Goal: Task Accomplishment & Management: Complete application form

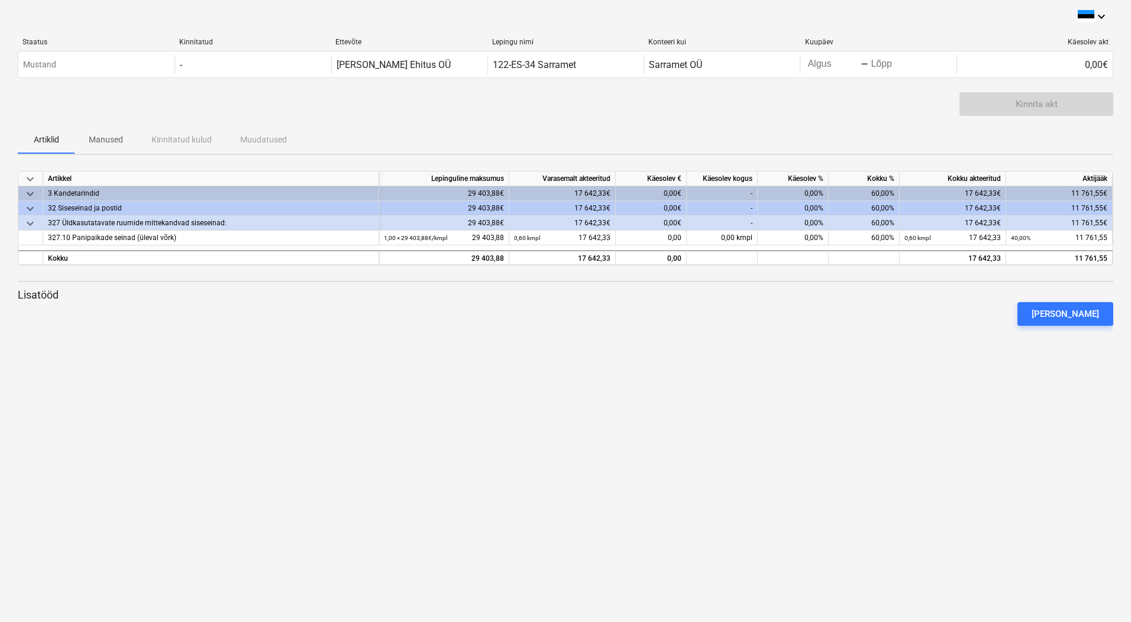
click at [733, 192] on div "-" at bounding box center [722, 193] width 71 height 15
click at [662, 191] on div "0,00€" at bounding box center [651, 193] width 71 height 15
drag, startPoint x: 644, startPoint y: 193, endPoint x: 677, endPoint y: 190, distance: 33.3
click at [677, 190] on div "0,00€" at bounding box center [651, 193] width 71 height 15
click at [885, 457] on div "keyboard_arrow_down Staatus Kinnitatud Ettevõte Lepingu nimi Konteeri kui Kuupä…" at bounding box center [565, 311] width 1131 height 622
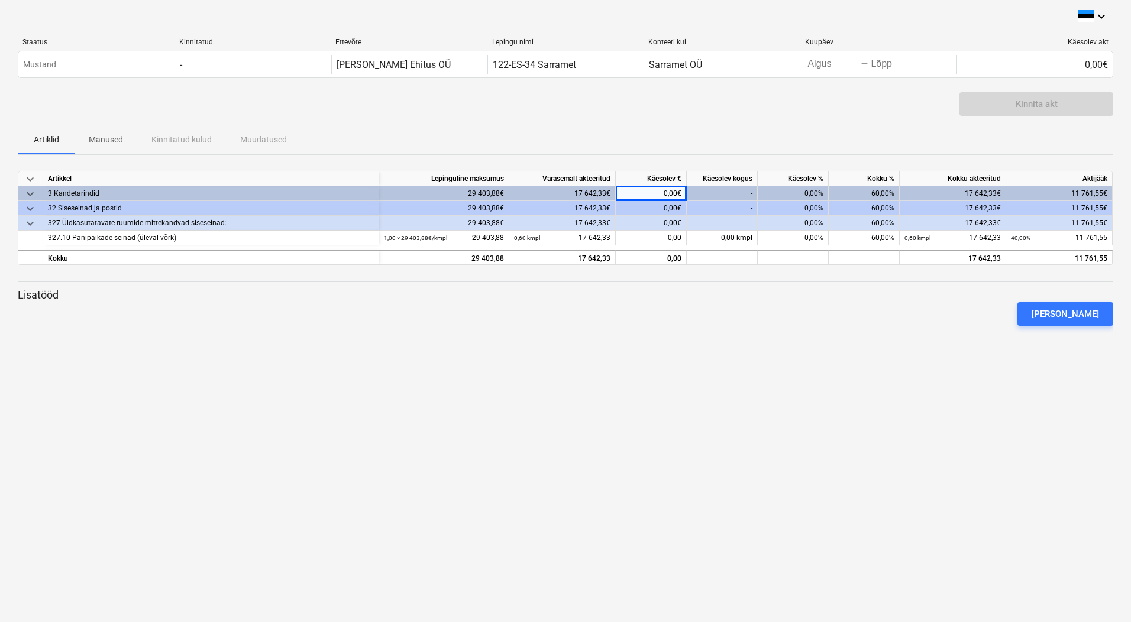
click at [720, 188] on div "-" at bounding box center [722, 193] width 71 height 15
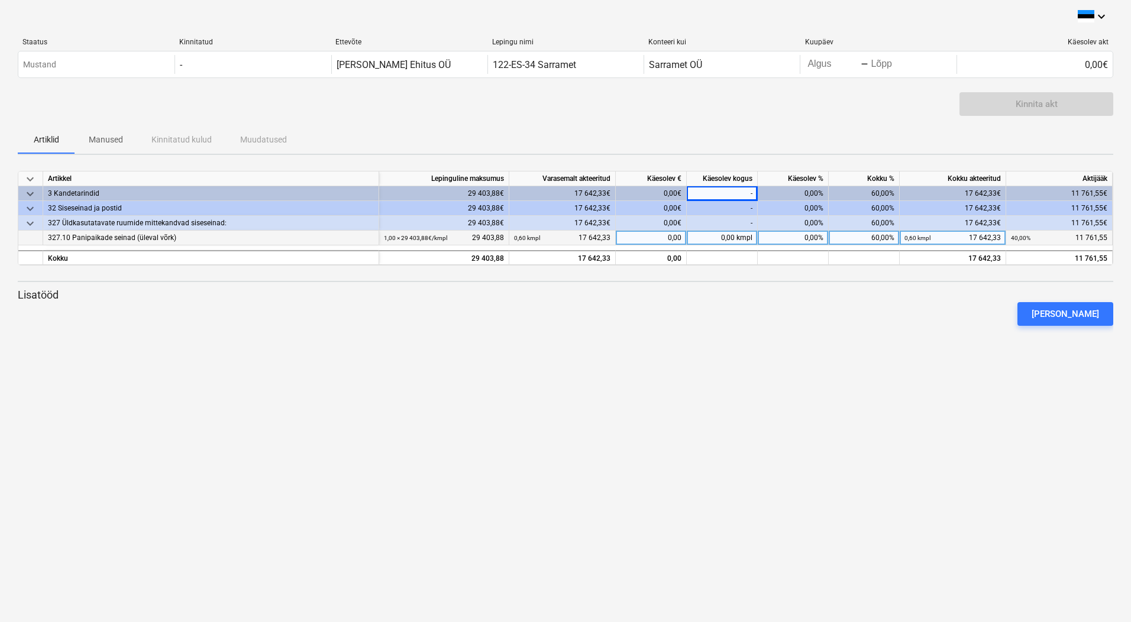
click at [723, 231] on div "0,00 kmpl" at bounding box center [722, 238] width 71 height 15
type input "0,4"
click at [728, 335] on div "keyboard_arrow_down Artikkel Lepinguline [PERSON_NAME] akteeritud Käesolev € Kä…" at bounding box center [566, 253] width 1096 height 178
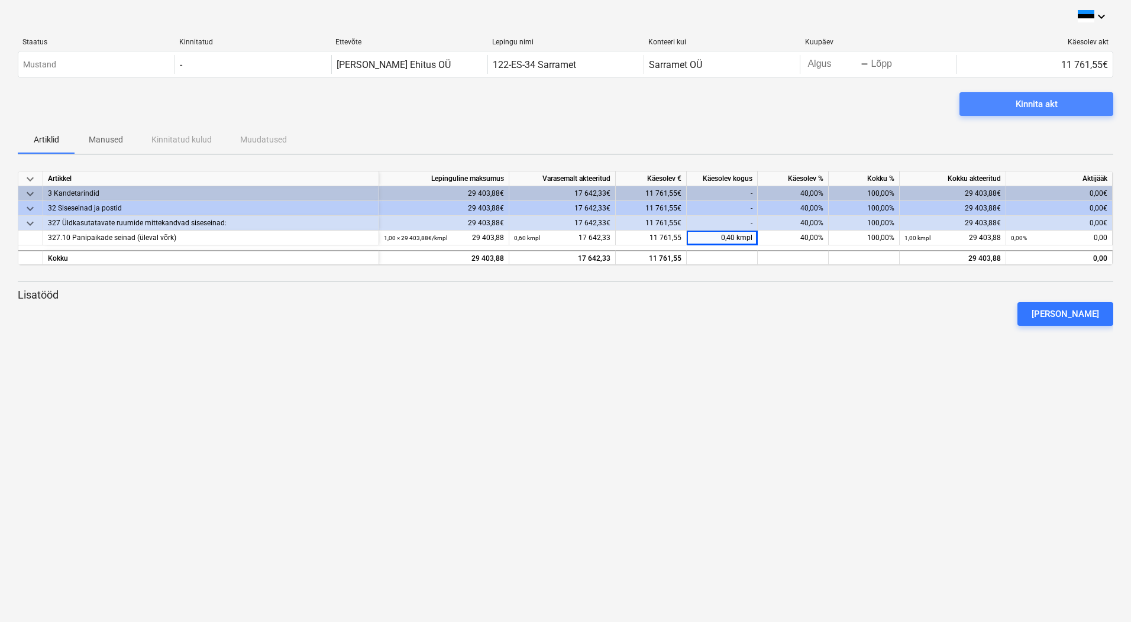
click at [1070, 105] on span "Kinnita akt" at bounding box center [1036, 103] width 125 height 15
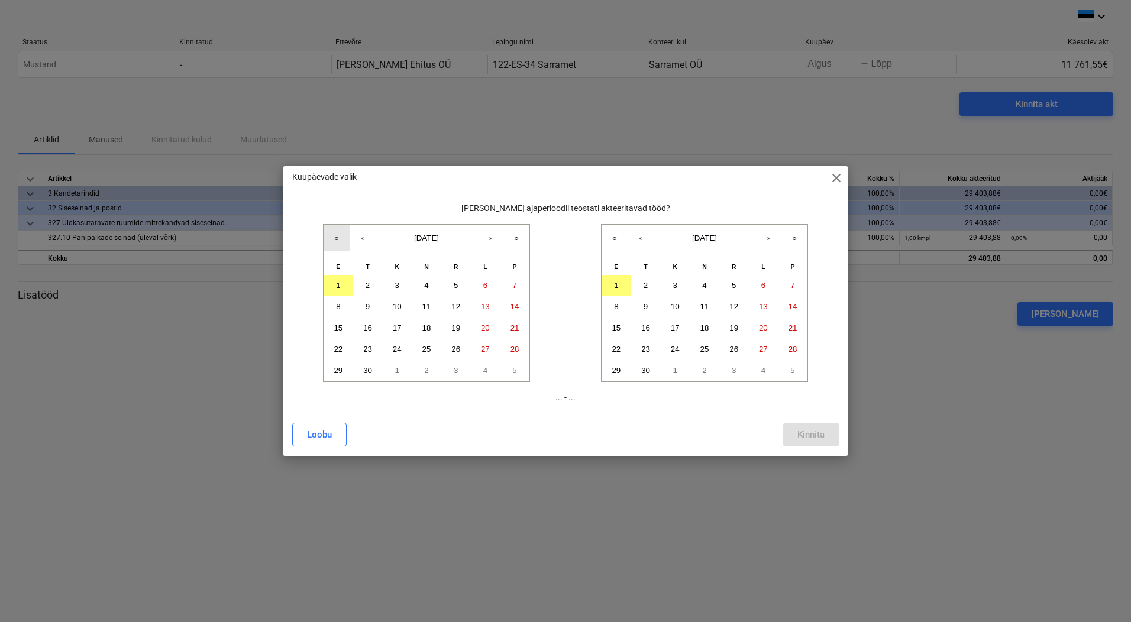
click at [332, 237] on button "«" at bounding box center [337, 238] width 26 height 26
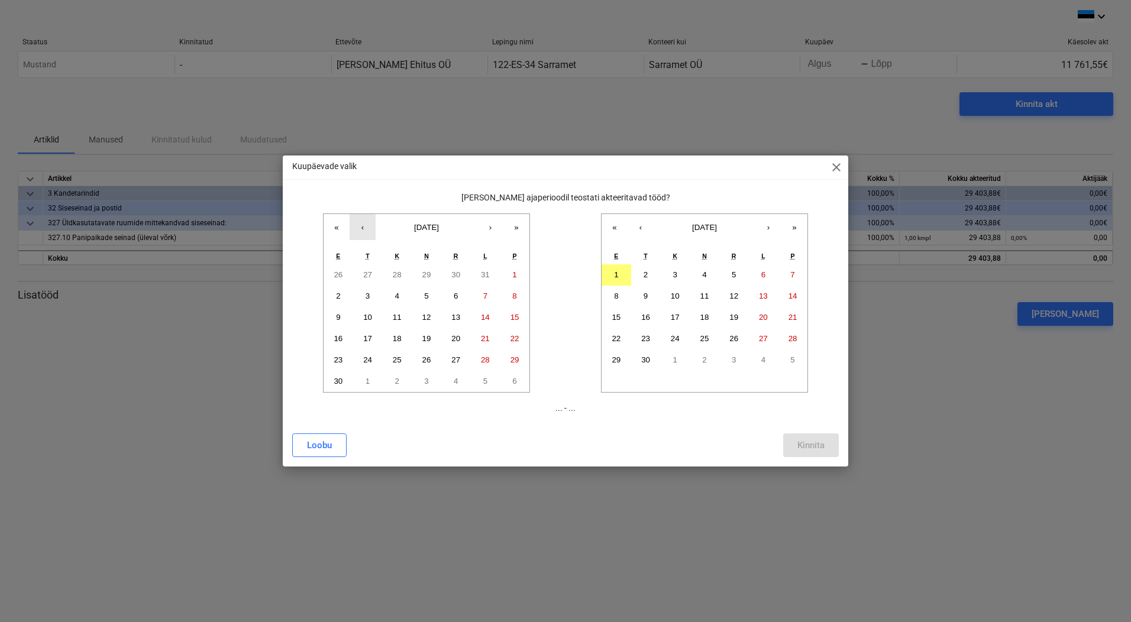
click at [369, 227] on button "‹" at bounding box center [363, 227] width 26 height 26
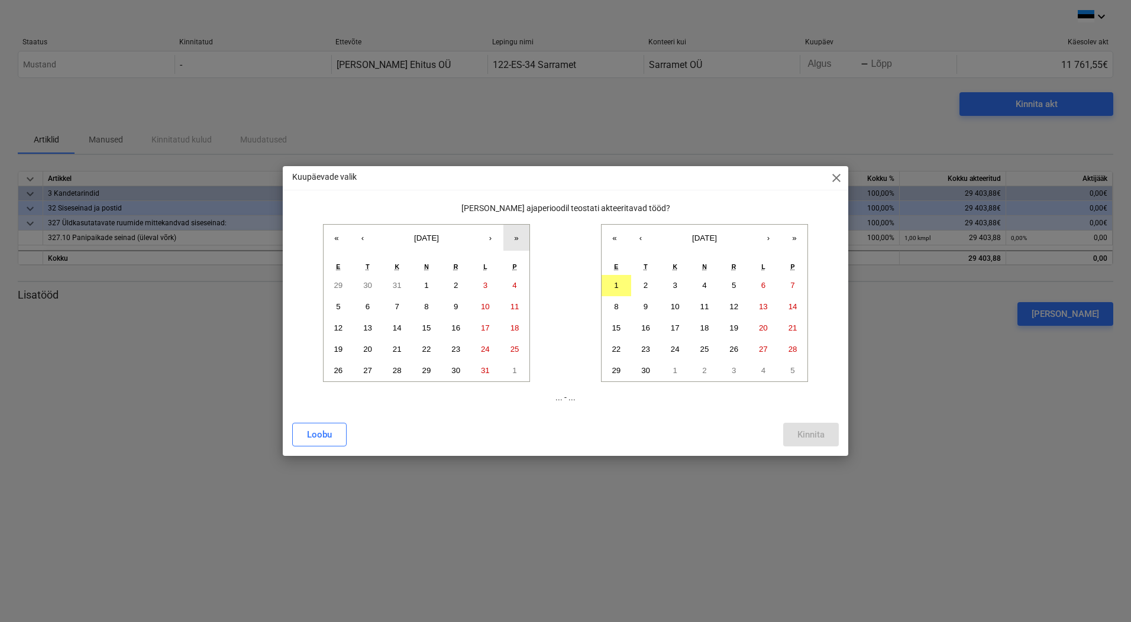
click at [518, 235] on button "»" at bounding box center [517, 238] width 26 height 26
click at [458, 285] on abbr "1" at bounding box center [456, 285] width 4 height 9
click at [641, 237] on button "‹" at bounding box center [641, 238] width 26 height 26
click at [796, 367] on abbr "31" at bounding box center [793, 370] width 9 height 9
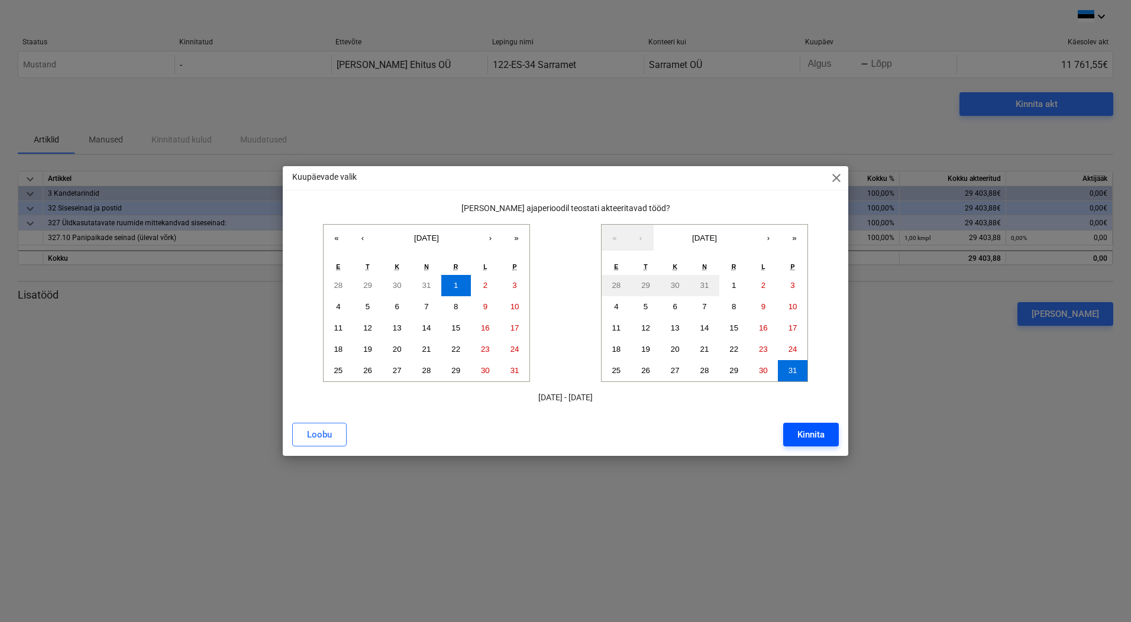
click at [816, 436] on div "Kinnita" at bounding box center [811, 434] width 27 height 15
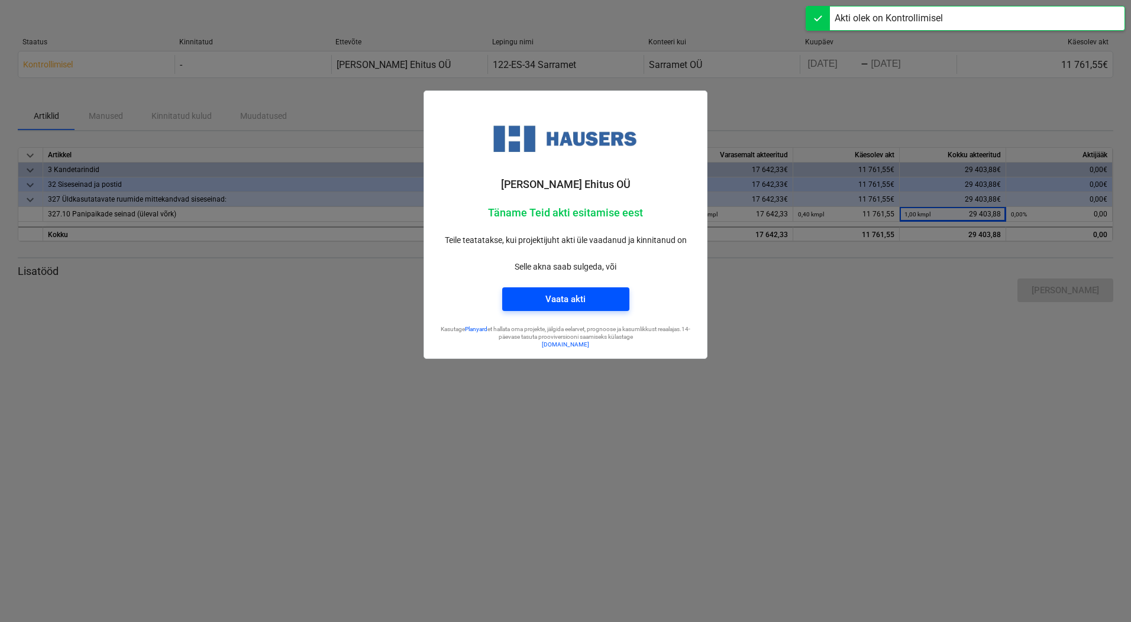
click at [566, 292] on div "Vaata akti" at bounding box center [566, 299] width 40 height 15
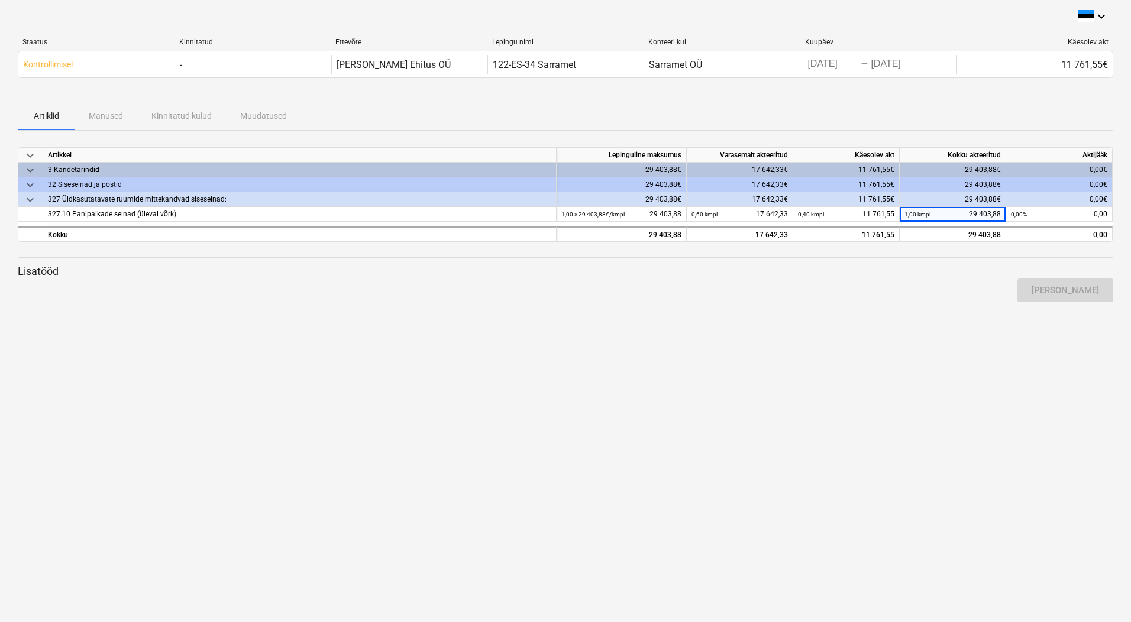
click at [763, 107] on div "Artiklid Manused Kinnitatud kulud Muudatused" at bounding box center [566, 116] width 1096 height 28
click at [534, 433] on div "keyboard_arrow_down Staatus Kinnitatud Ettevõte Lepingu nimi Konteeri kui Kuupä…" at bounding box center [565, 311] width 1131 height 622
